Goal: Find contact information: Find contact information

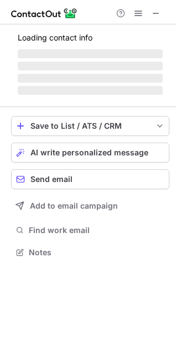
scroll to position [259, 176]
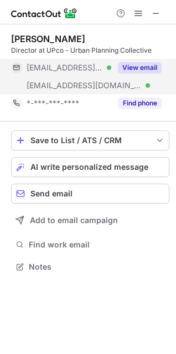
click at [129, 73] on button "View email" at bounding box center [140, 67] width 44 height 11
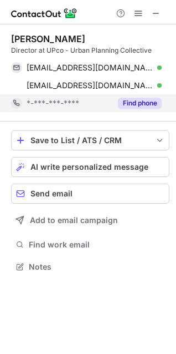
click at [137, 108] on button "Find phone" at bounding box center [140, 103] width 44 height 11
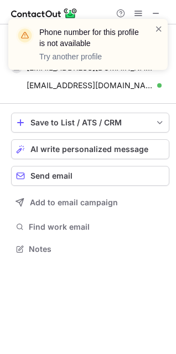
scroll to position [241, 176]
click at [161, 29] on span at bounding box center [159, 28] width 9 height 11
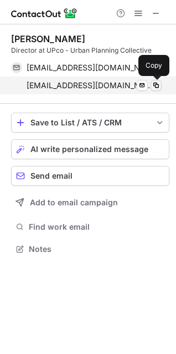
click at [155, 85] on span at bounding box center [156, 85] width 9 height 9
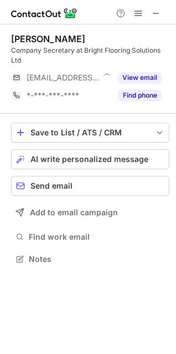
scroll to position [251, 176]
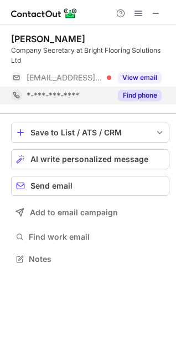
click at [129, 93] on button "Find phone" at bounding box center [140, 95] width 44 height 11
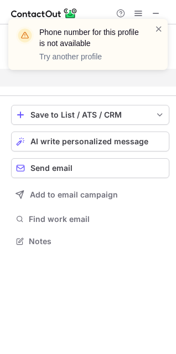
scroll to position [216, 176]
